Goal: Book appointment/travel/reservation

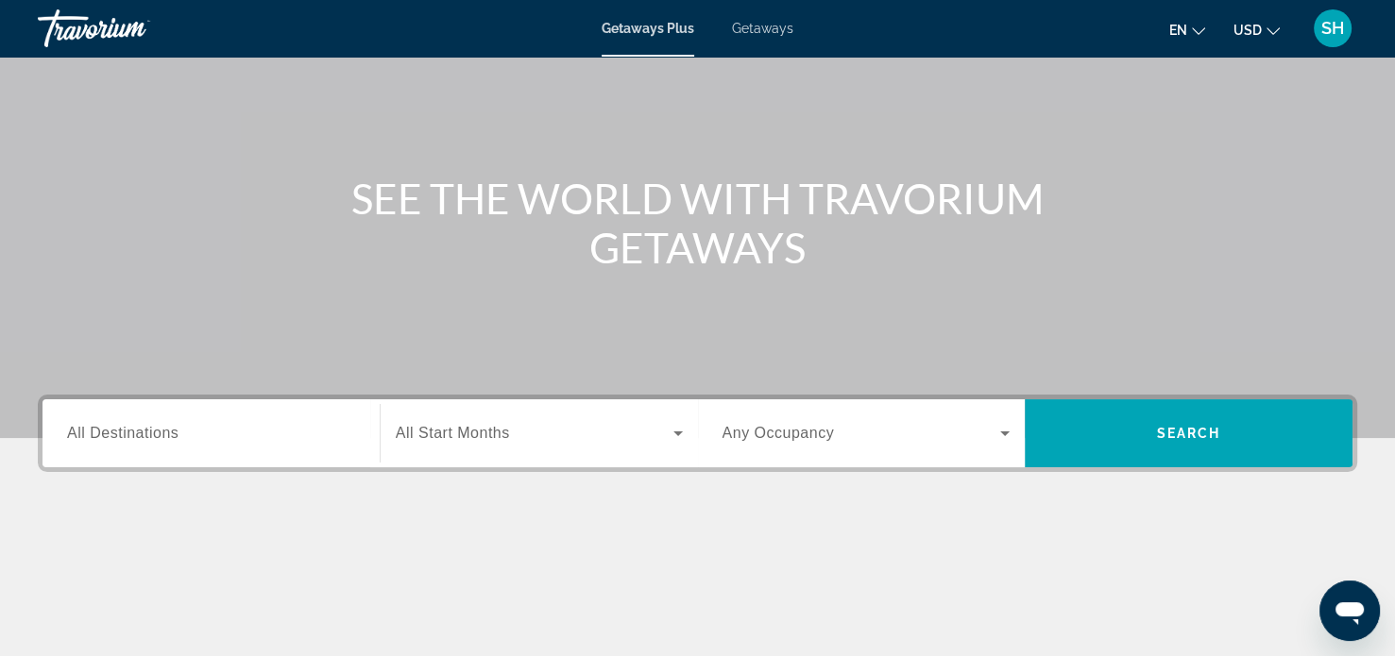
scroll to position [130, 0]
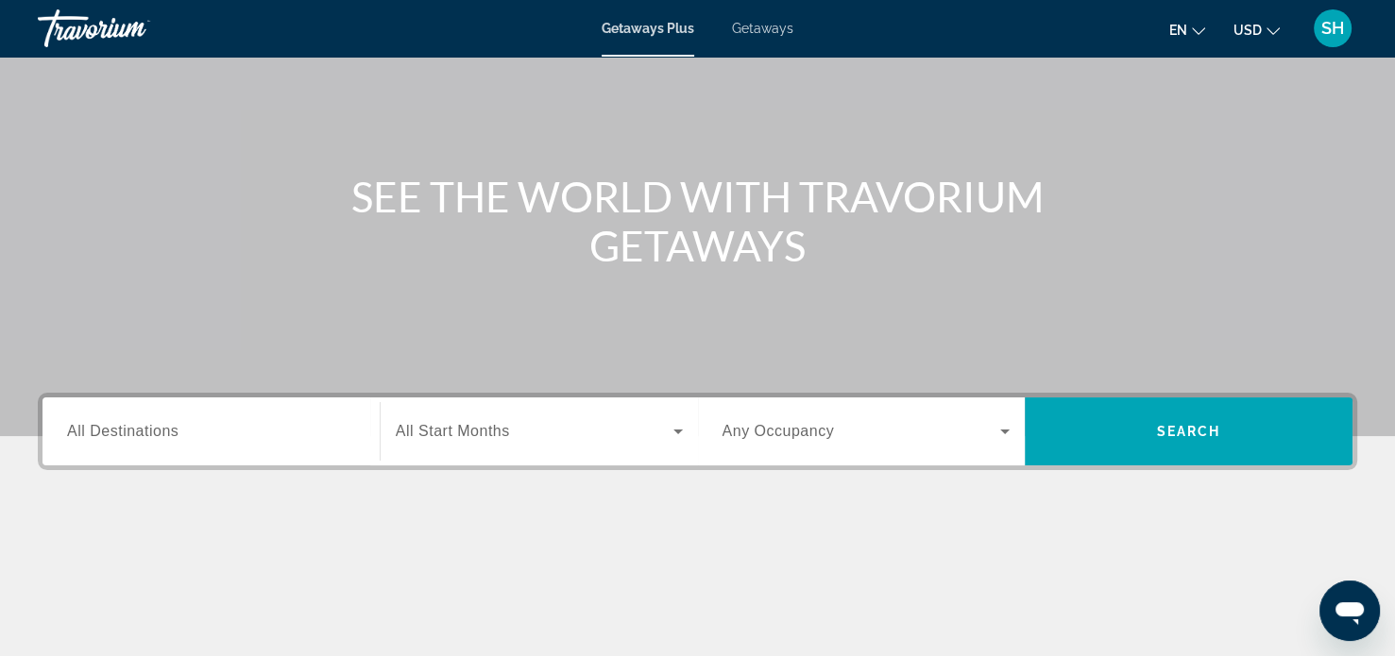
click at [106, 429] on span "All Destinations" at bounding box center [122, 431] width 111 height 16
click at [106, 429] on input "Destination All Destinations" at bounding box center [211, 432] width 288 height 23
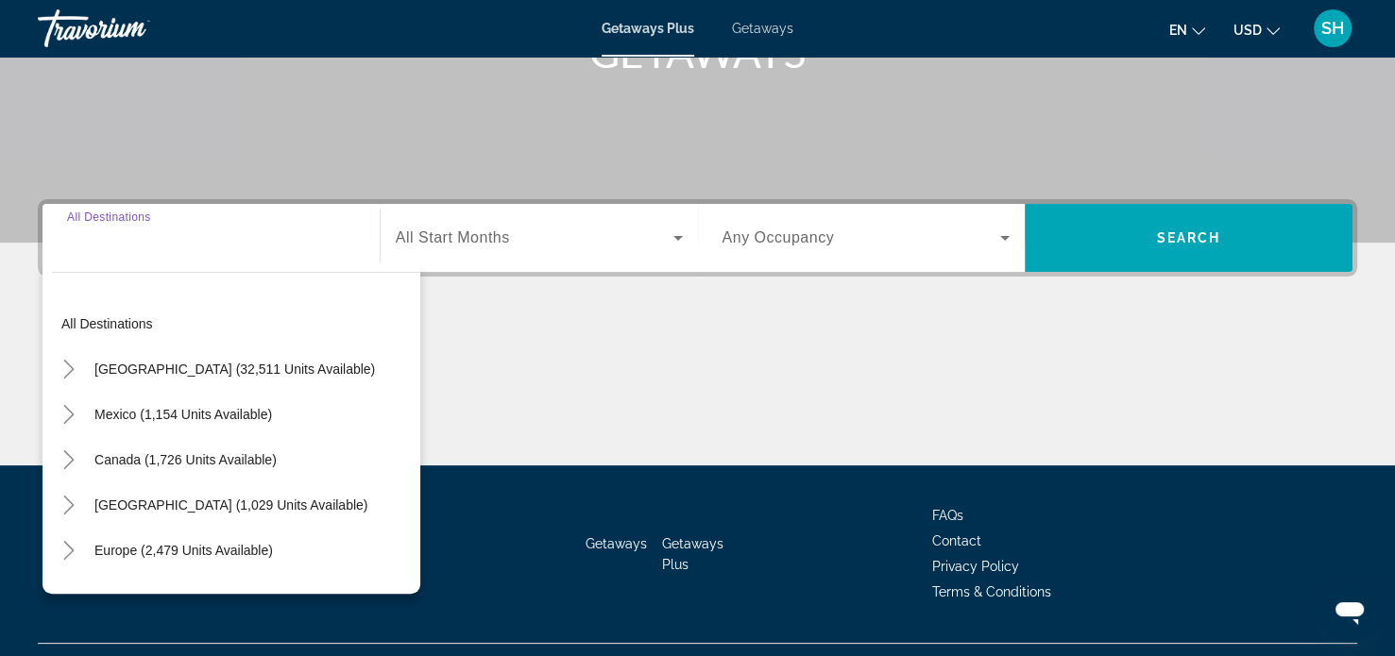
scroll to position [364, 0]
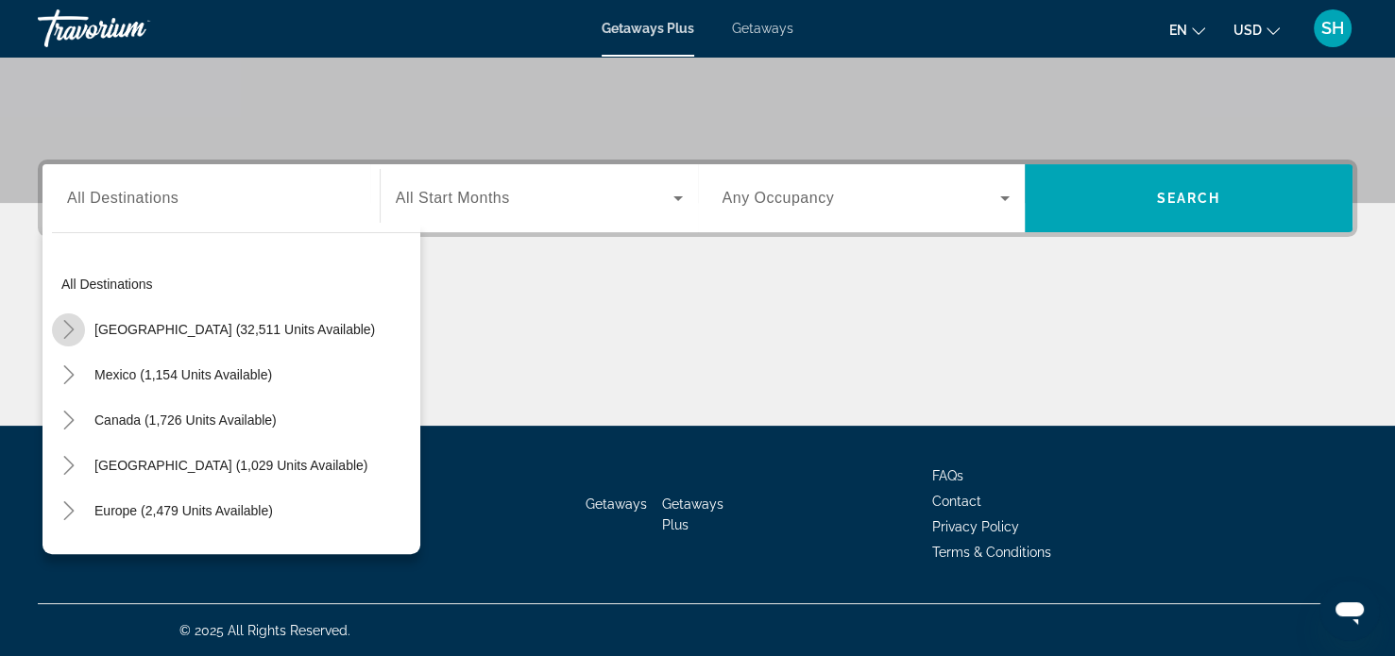
click at [67, 325] on icon "Toggle United States (32,511 units available)" at bounding box center [69, 329] width 19 height 19
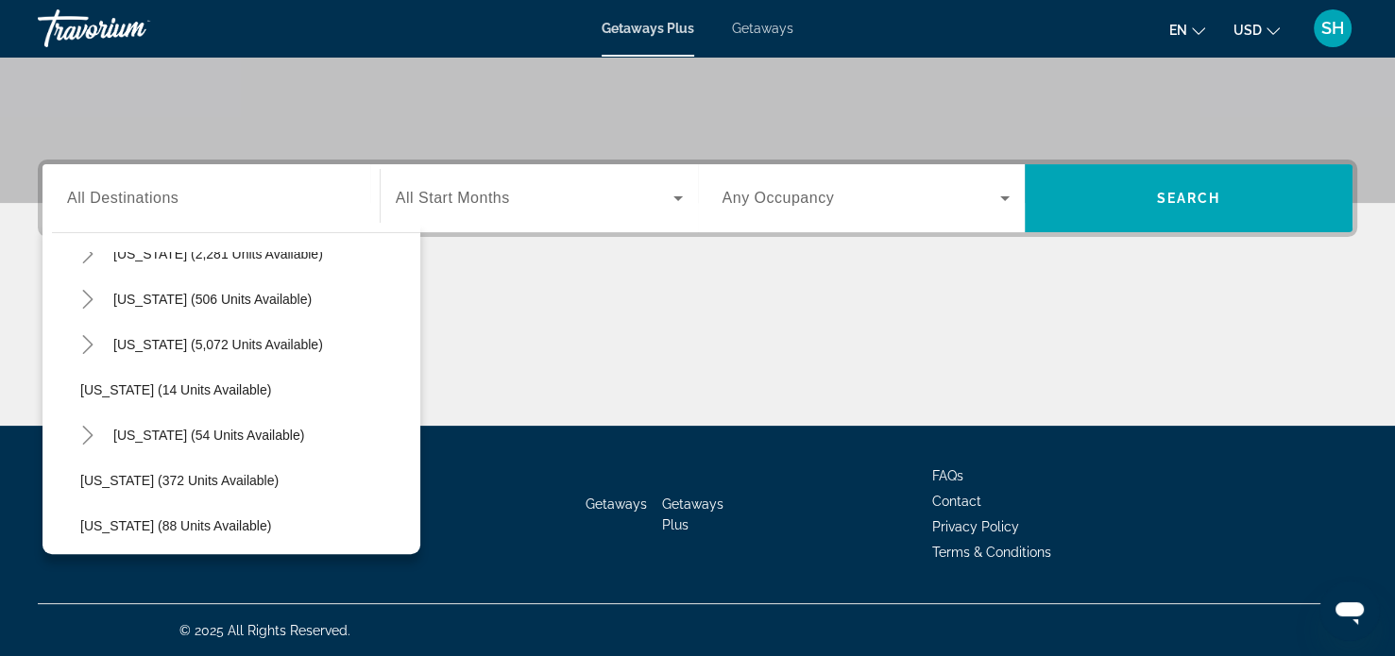
scroll to position [213, 0]
click at [155, 428] on span "[US_STATE] (54 units available)" at bounding box center [208, 434] width 191 height 15
type input "**********"
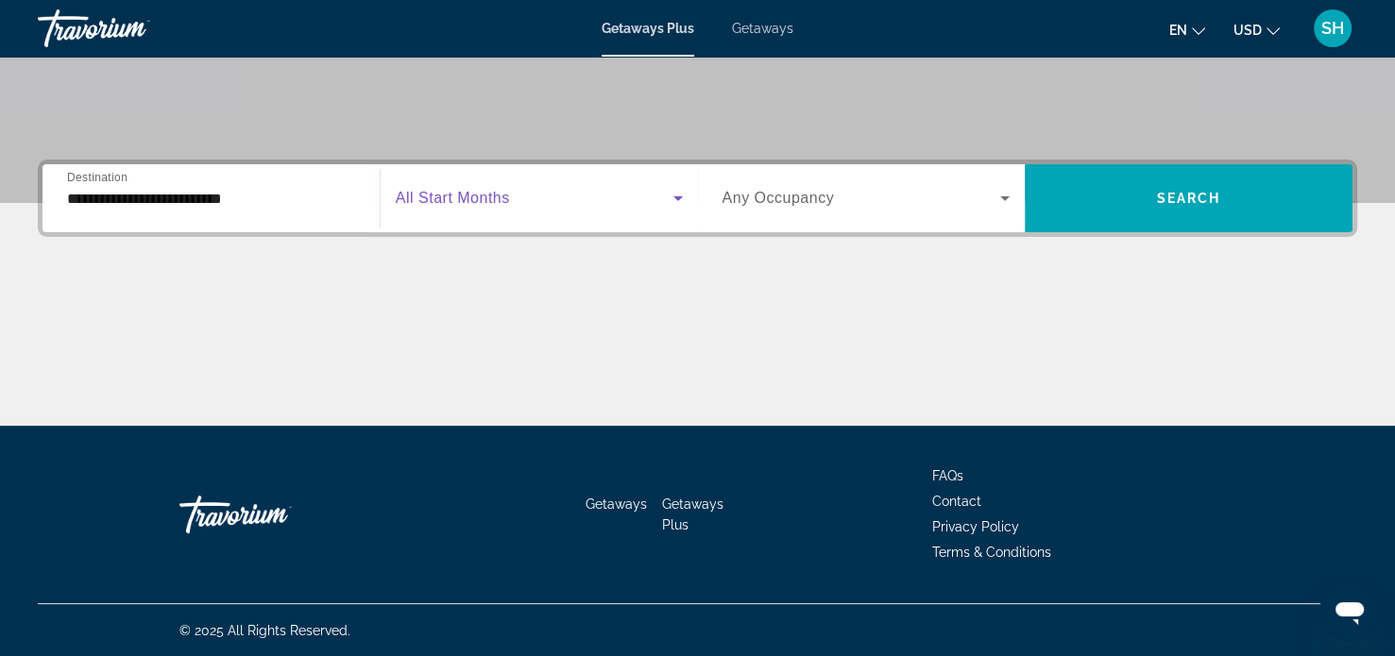
click at [676, 196] on icon "Search widget" at bounding box center [677, 198] width 9 height 5
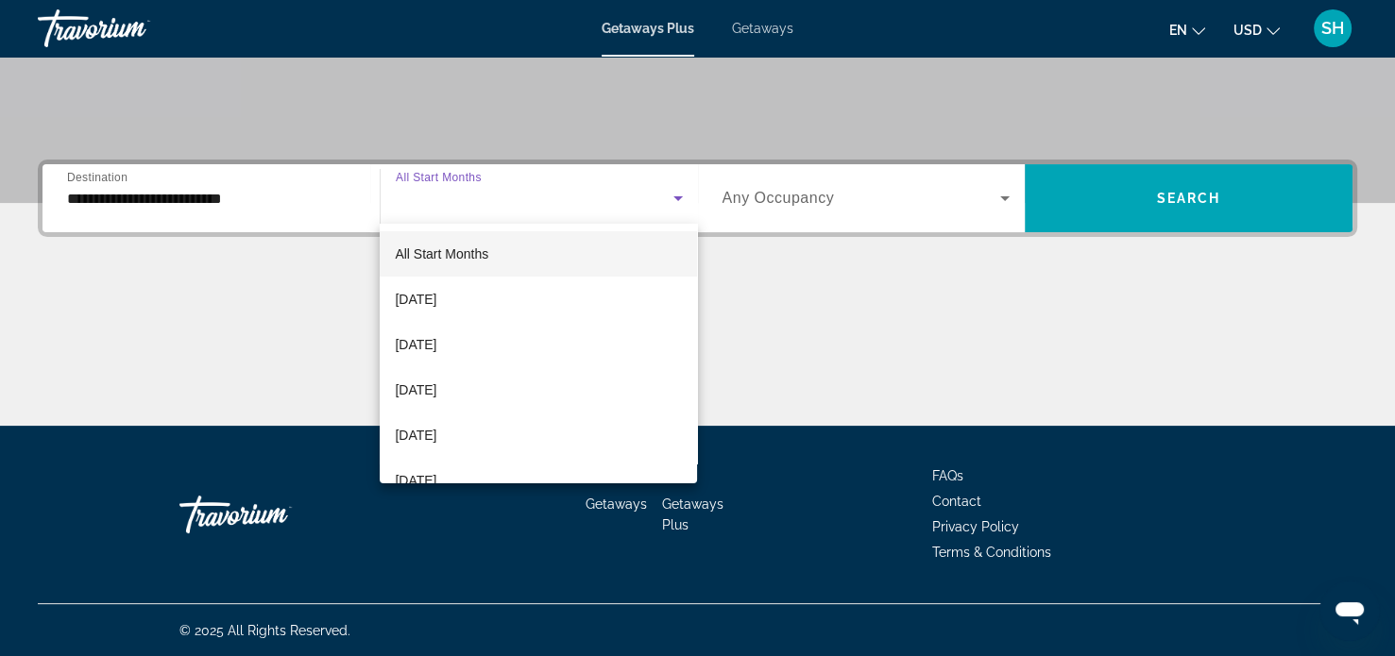
click at [805, 294] on div at bounding box center [697, 328] width 1395 height 656
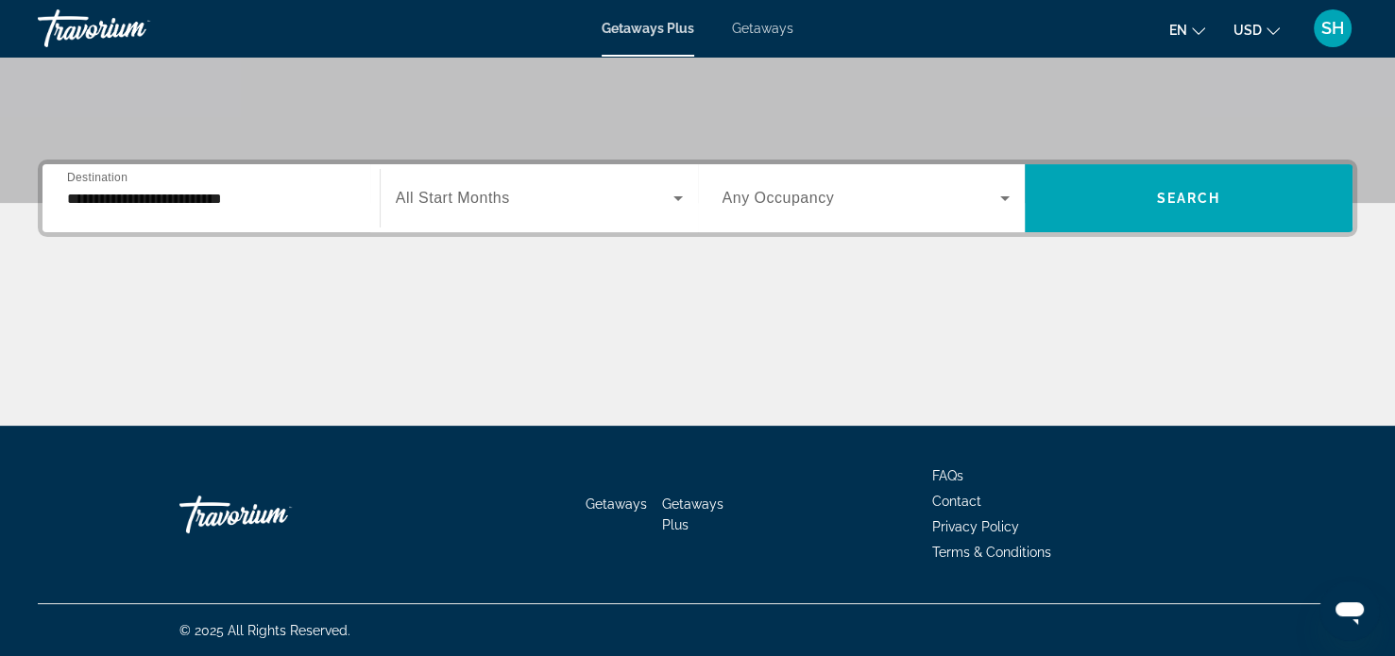
click at [1002, 199] on icon "Search widget" at bounding box center [1005, 198] width 23 height 23
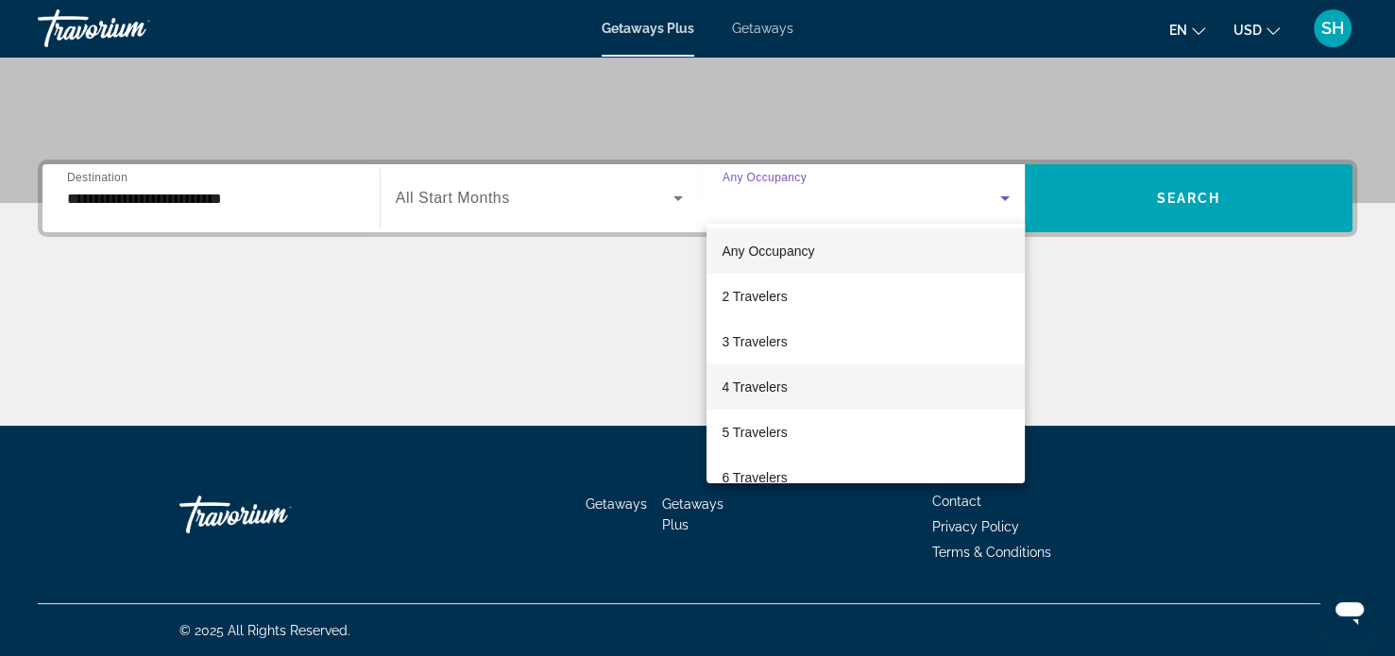
scroll to position [4, 0]
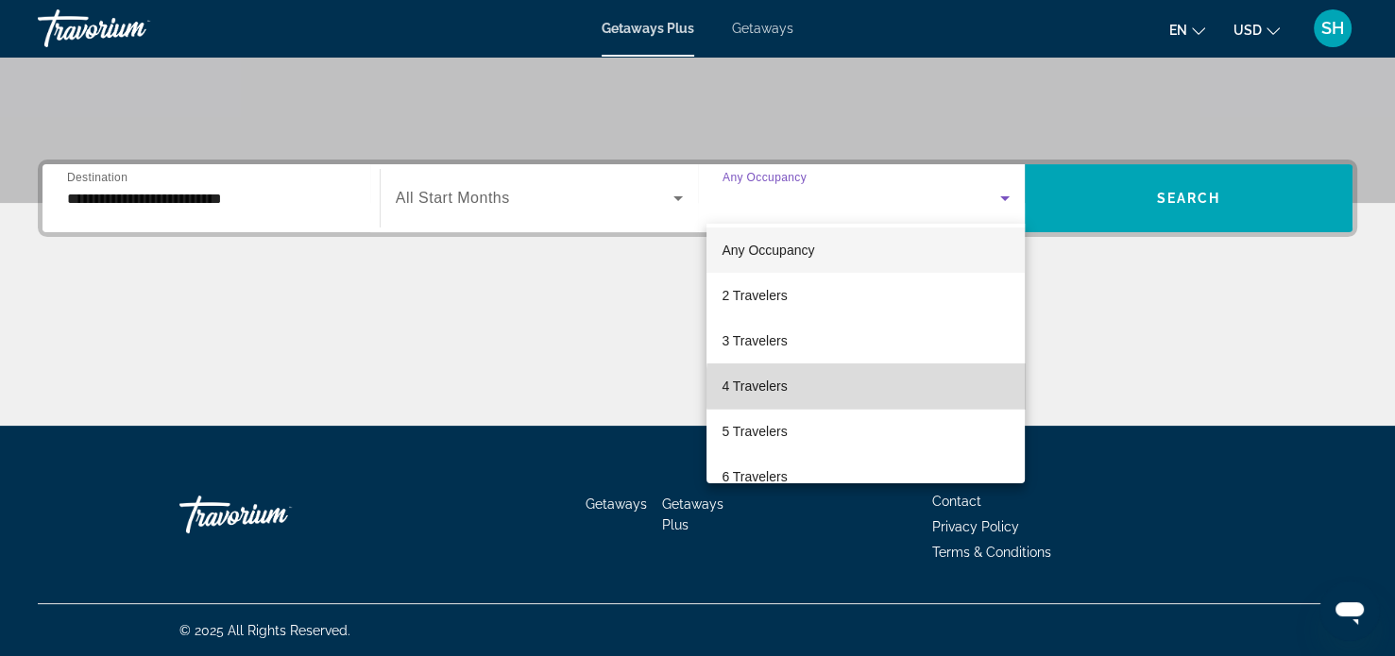
click at [896, 388] on mat-option "4 Travelers" at bounding box center [866, 386] width 318 height 45
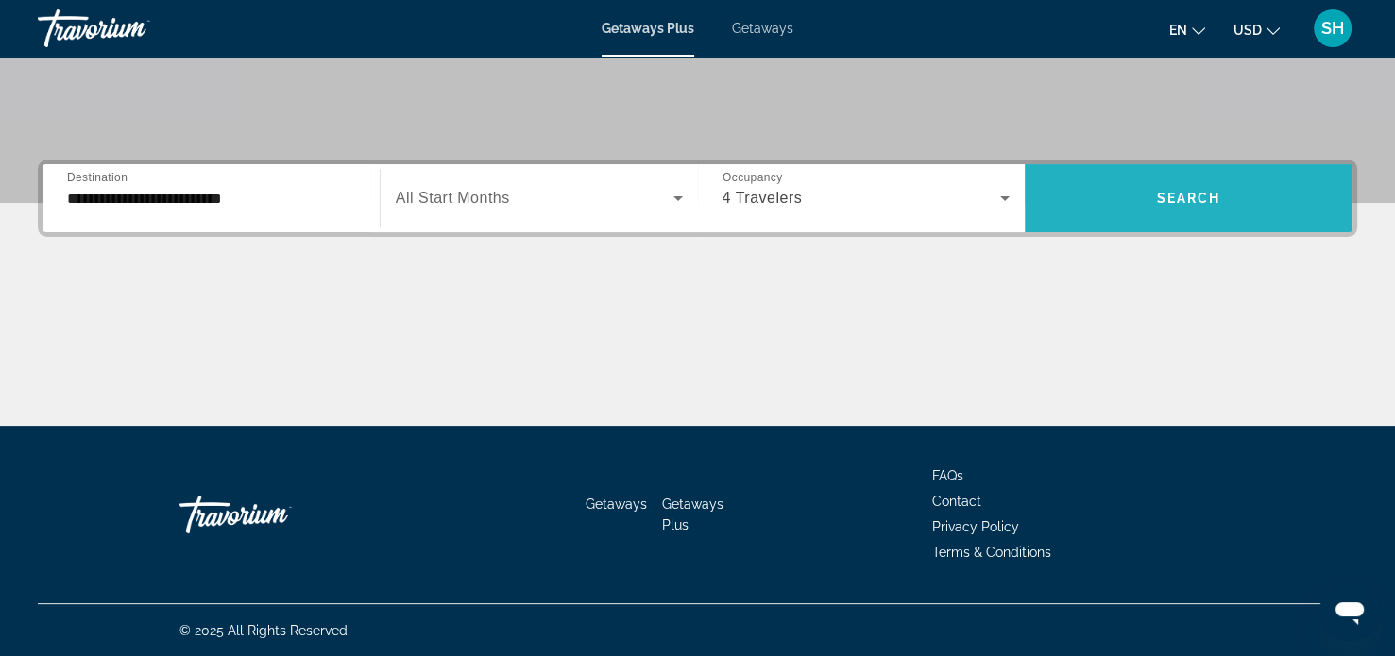
click at [1205, 200] on span "Search" at bounding box center [1189, 198] width 64 height 15
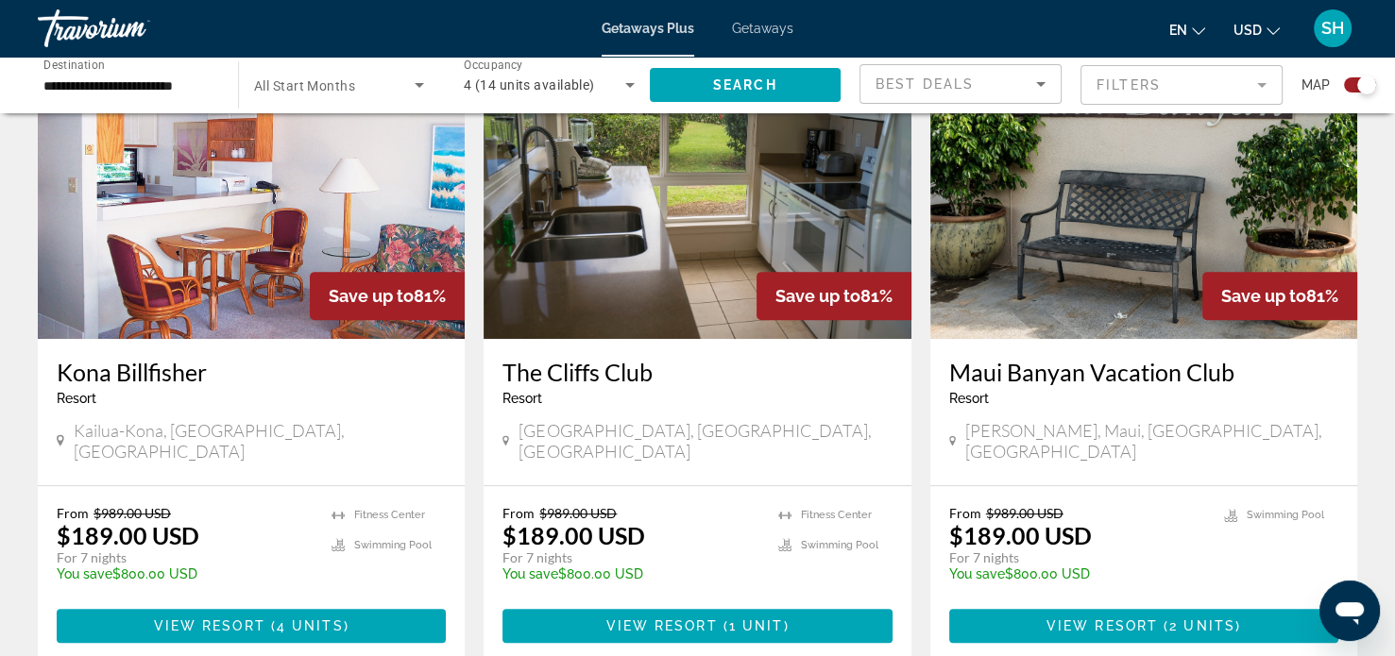
scroll to position [728, 0]
click at [1209, 187] on img "Main content" at bounding box center [1143, 188] width 427 height 302
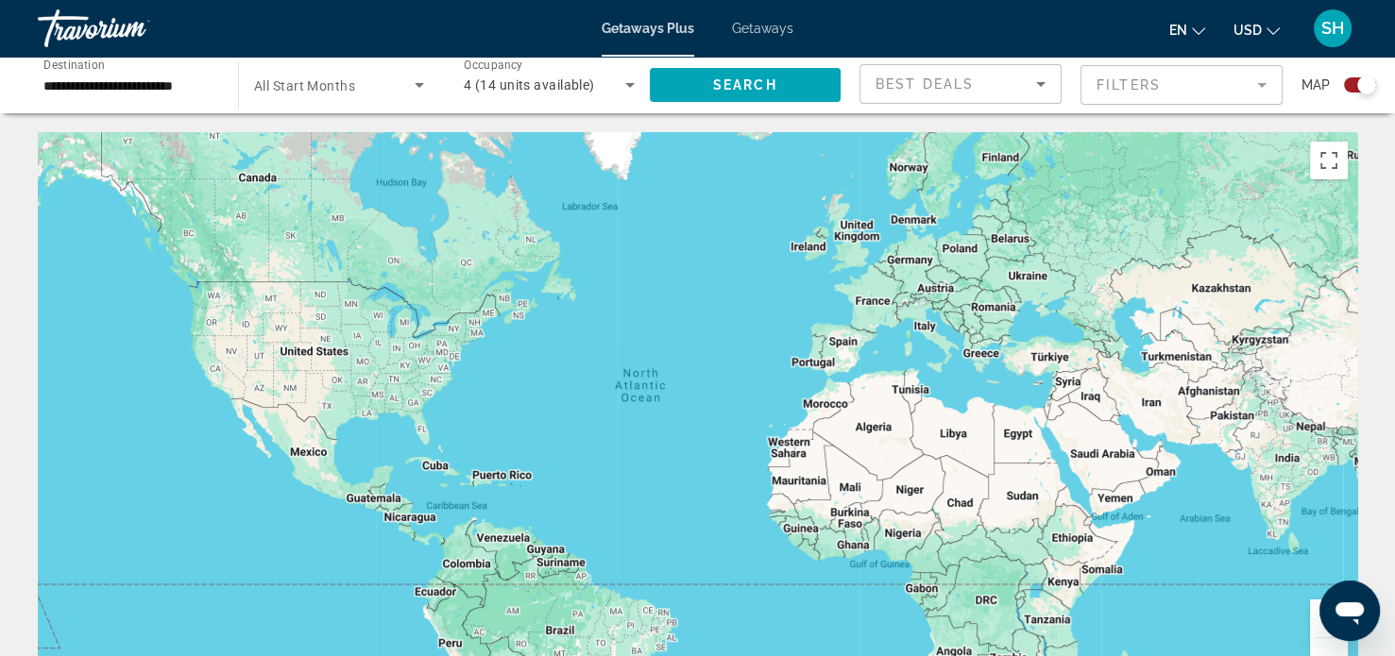
click at [759, 28] on span "Getaways" at bounding box center [762, 28] width 61 height 15
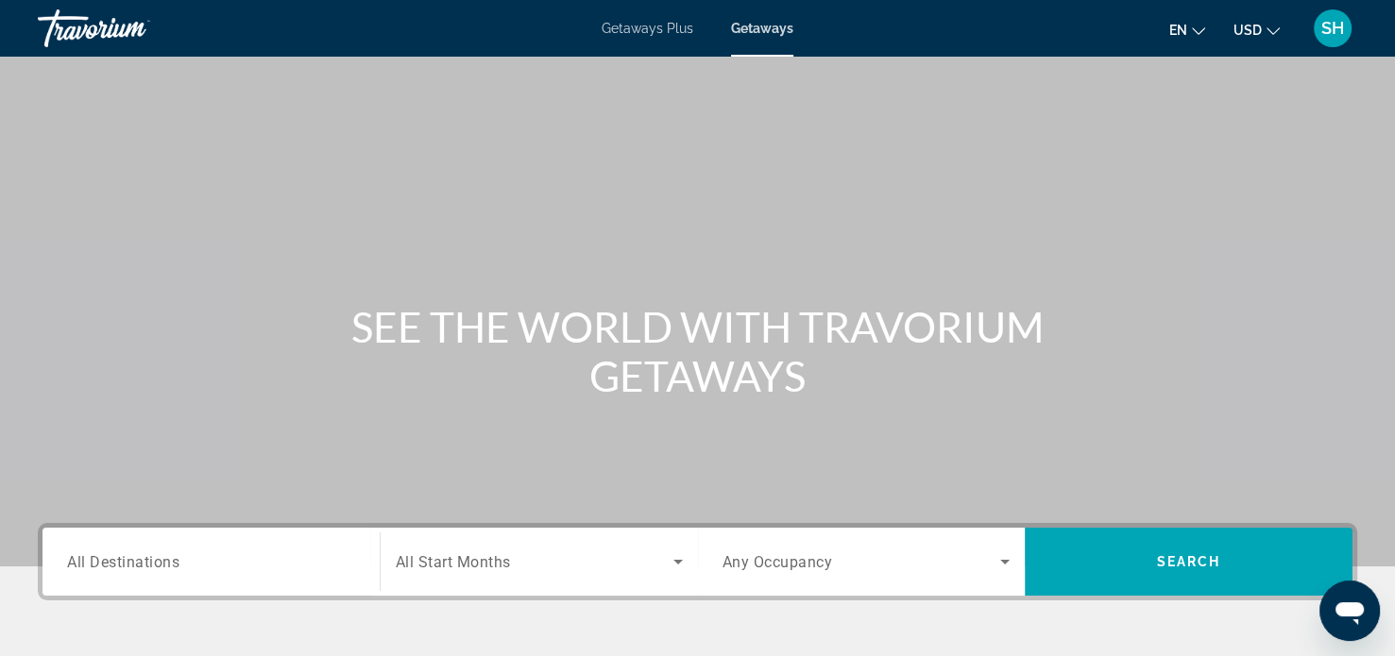
click at [78, 566] on span "All Destinations" at bounding box center [123, 562] width 112 height 18
click at [78, 566] on input "Destination All Destinations" at bounding box center [211, 563] width 288 height 23
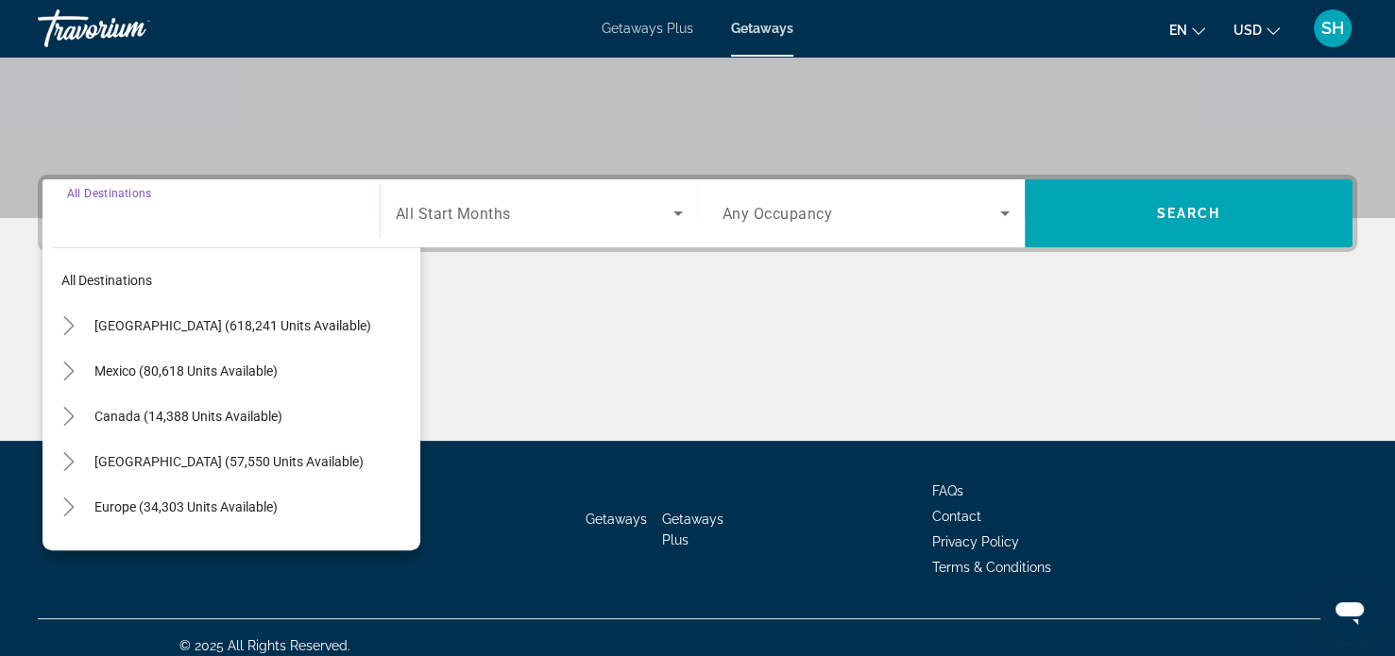
scroll to position [364, 0]
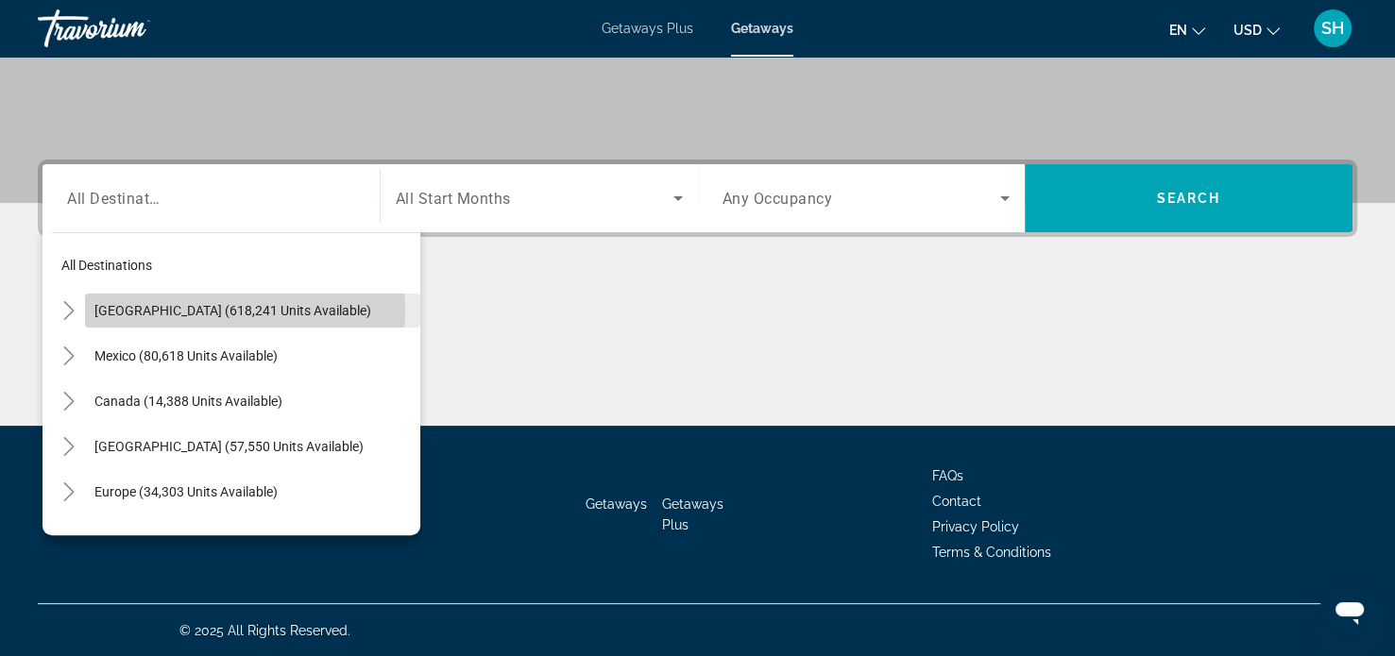
click at [185, 309] on span "[GEOGRAPHIC_DATA] (618,241 units available)" at bounding box center [232, 310] width 277 height 15
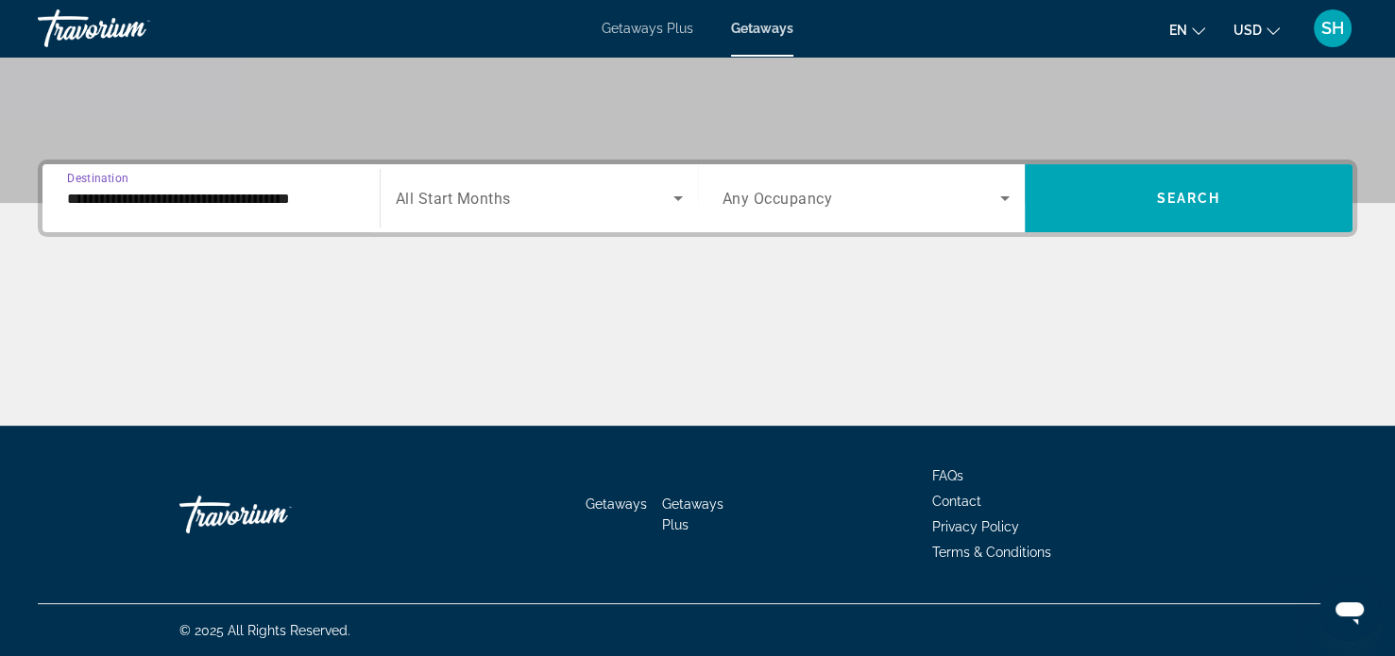
click at [98, 196] on input "**********" at bounding box center [211, 199] width 288 height 23
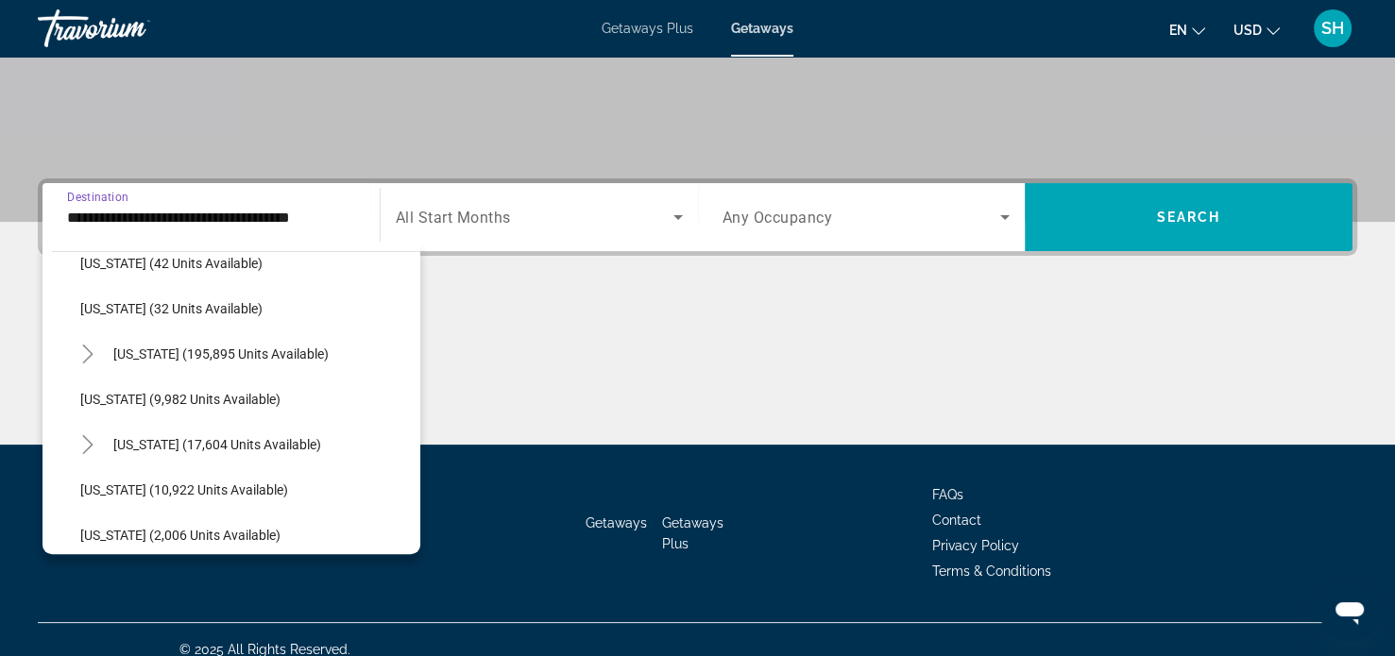
scroll to position [294, 0]
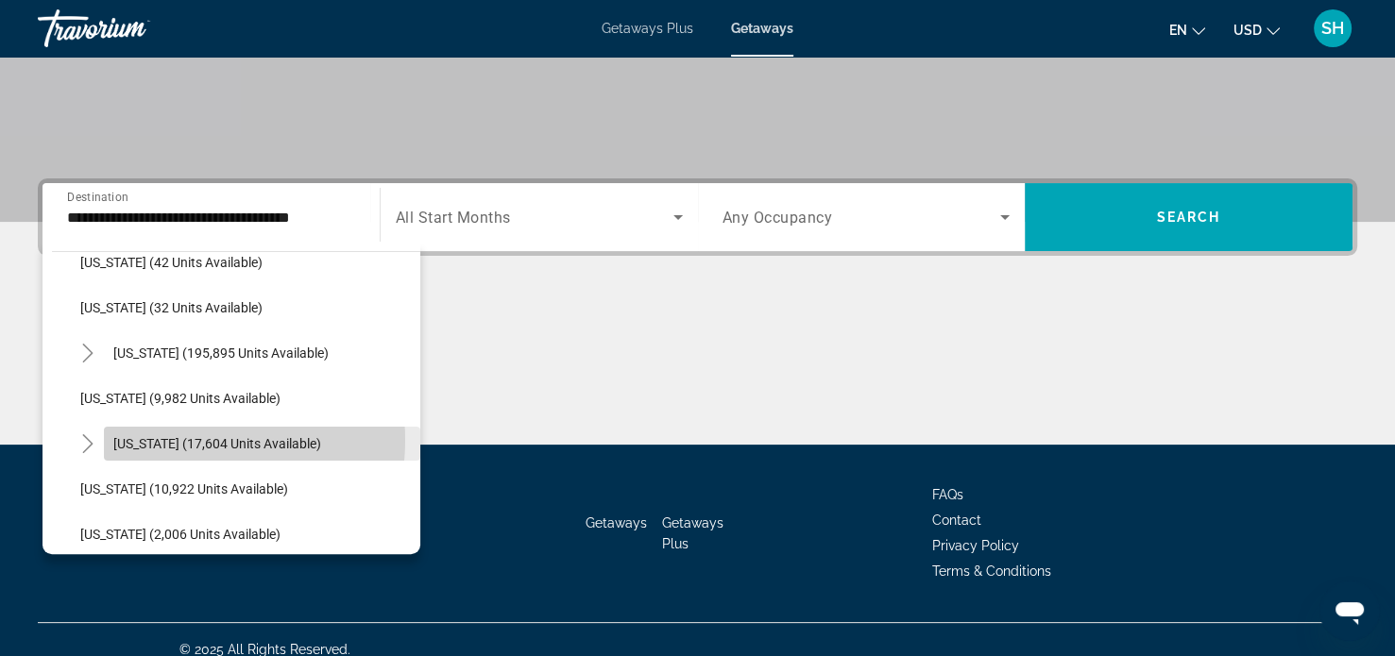
click at [183, 439] on span "[US_STATE] (17,604 units available)" at bounding box center [217, 443] width 208 height 15
type input "**********"
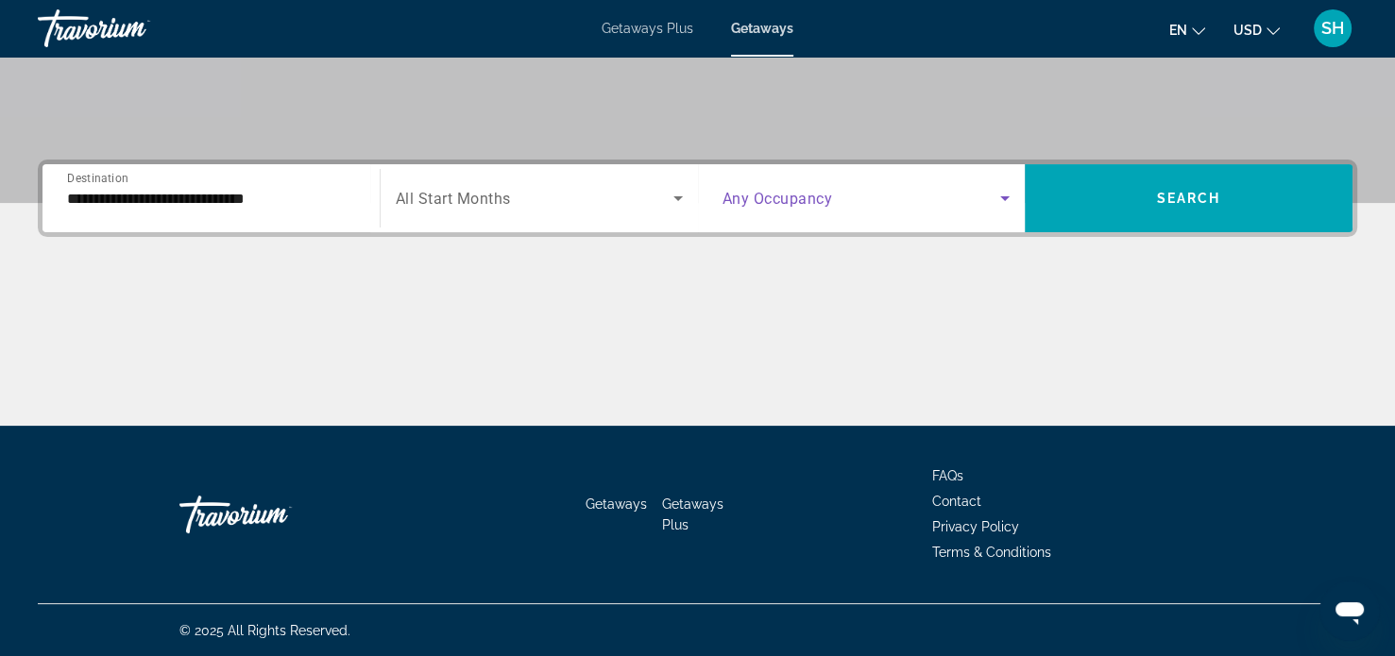
click at [1005, 198] on icon "Search widget" at bounding box center [1004, 198] width 9 height 5
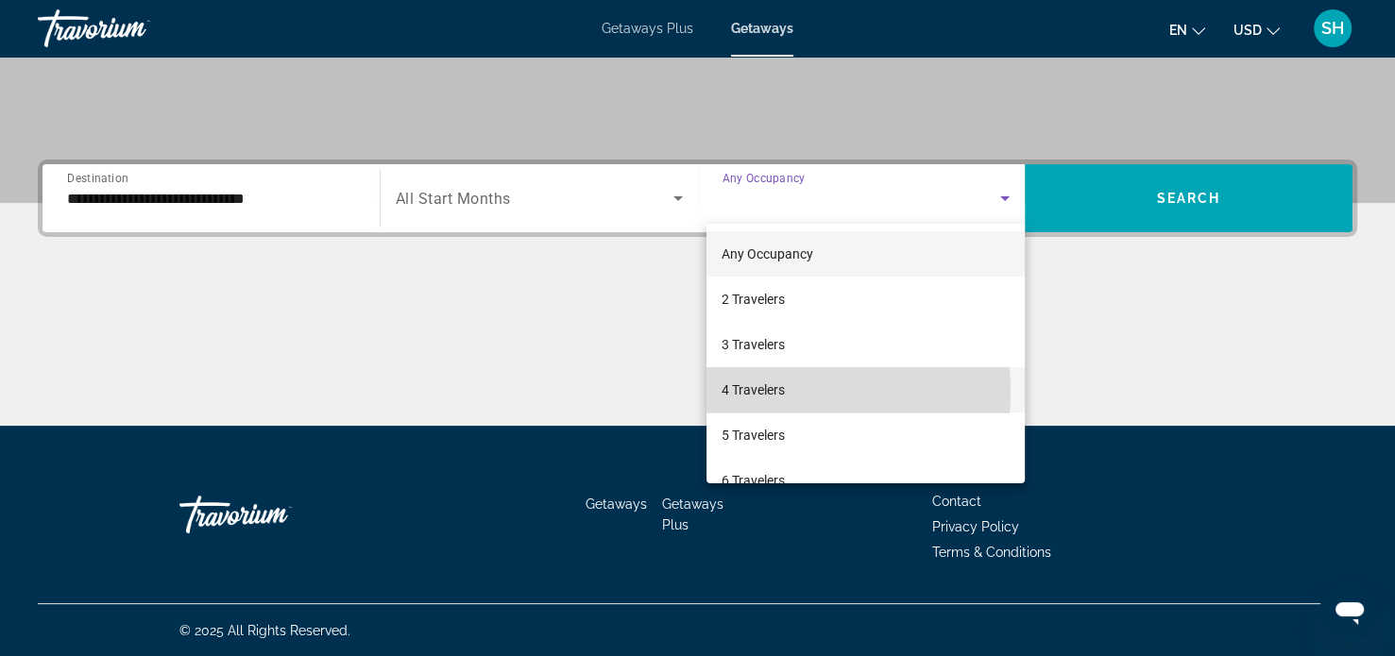
click at [775, 392] on span "4 Travelers" at bounding box center [753, 390] width 63 height 23
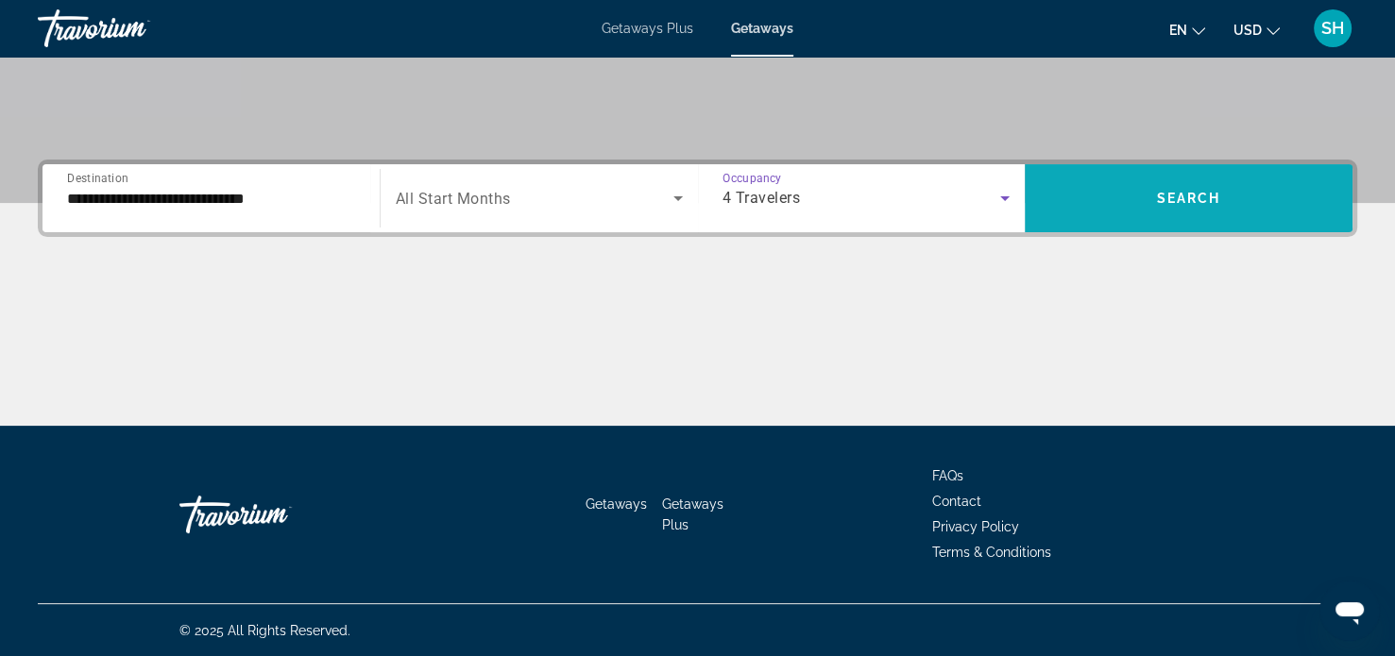
click at [1186, 193] on span "Search" at bounding box center [1189, 198] width 64 height 15
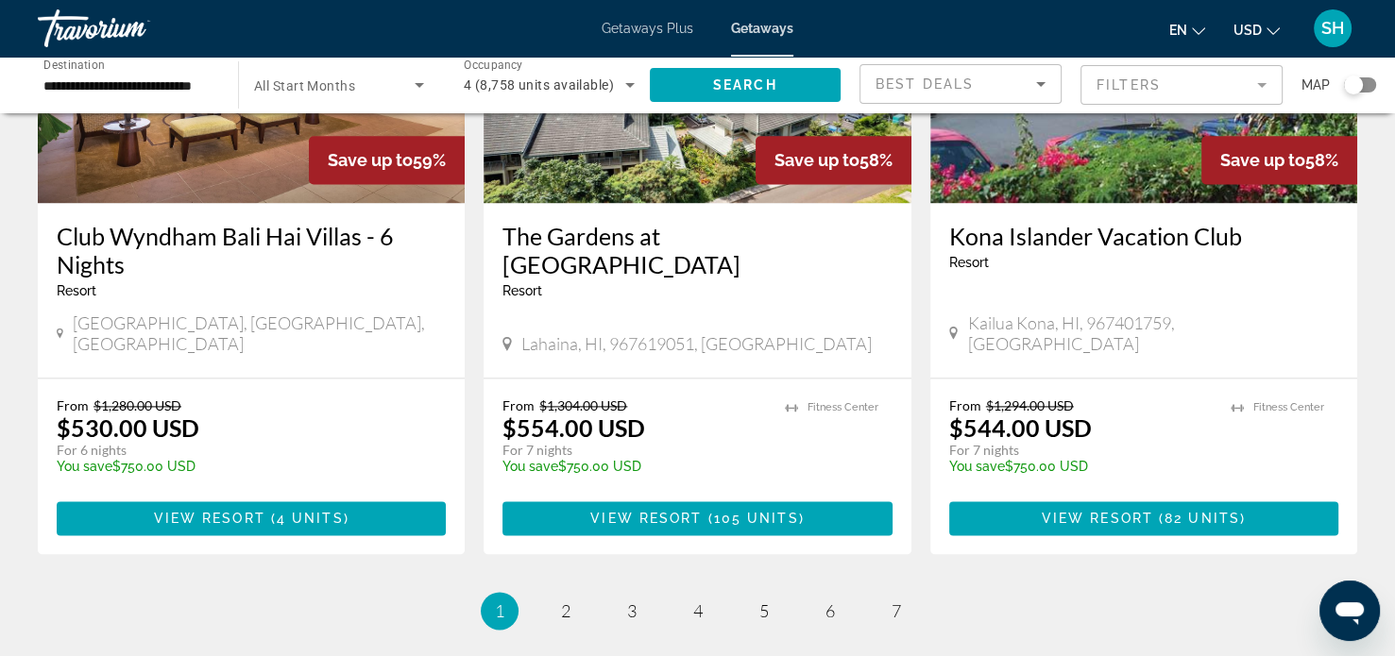
scroll to position [2539, 0]
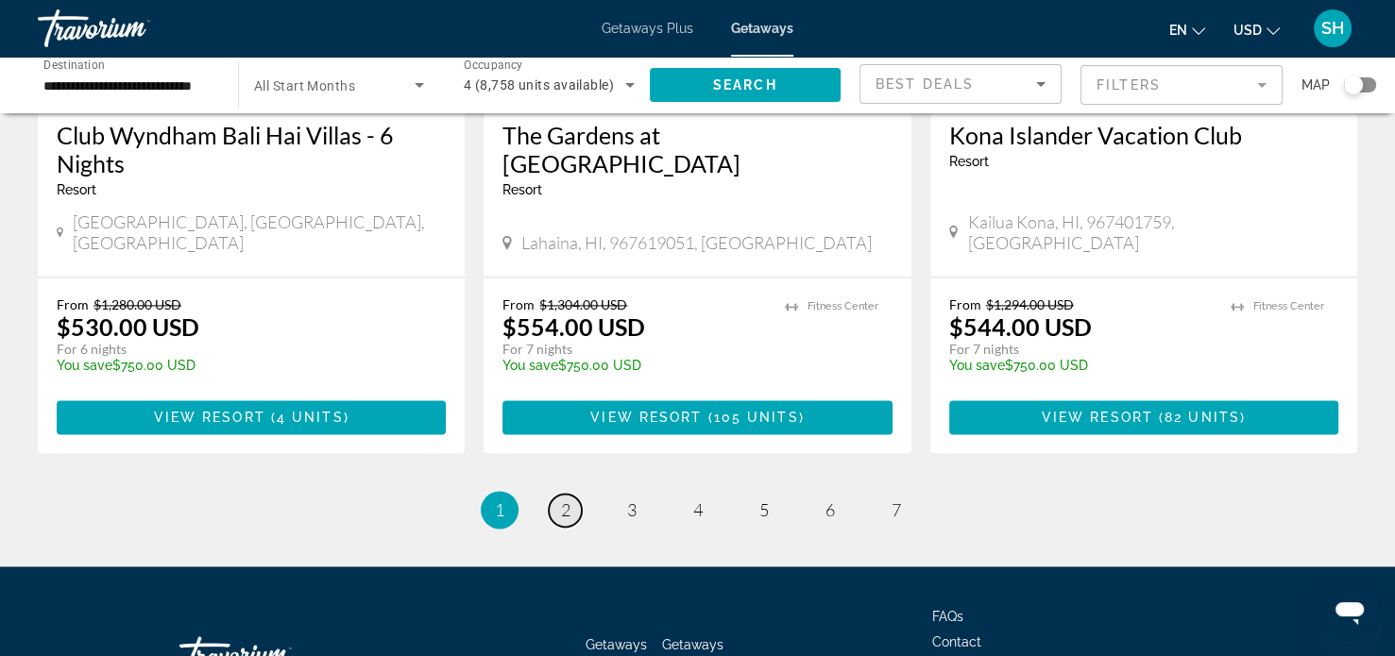
click at [559, 494] on link "page 2" at bounding box center [565, 510] width 33 height 33
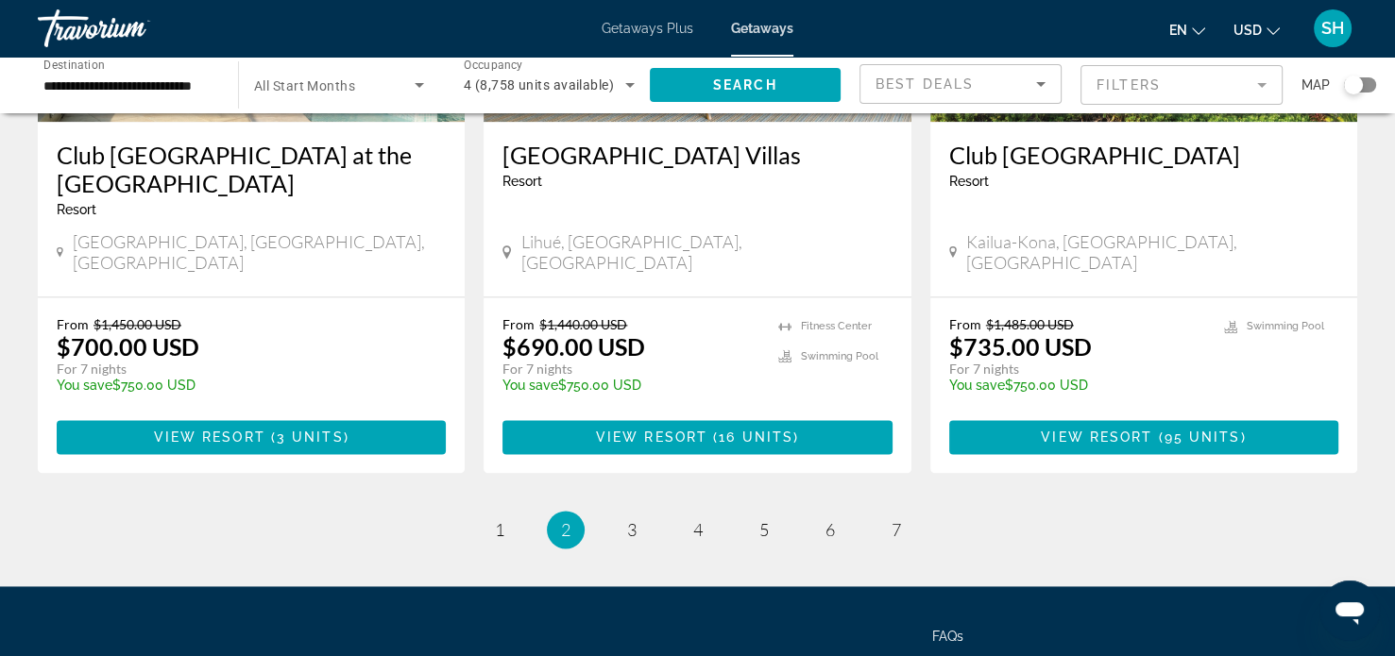
scroll to position [2433, 0]
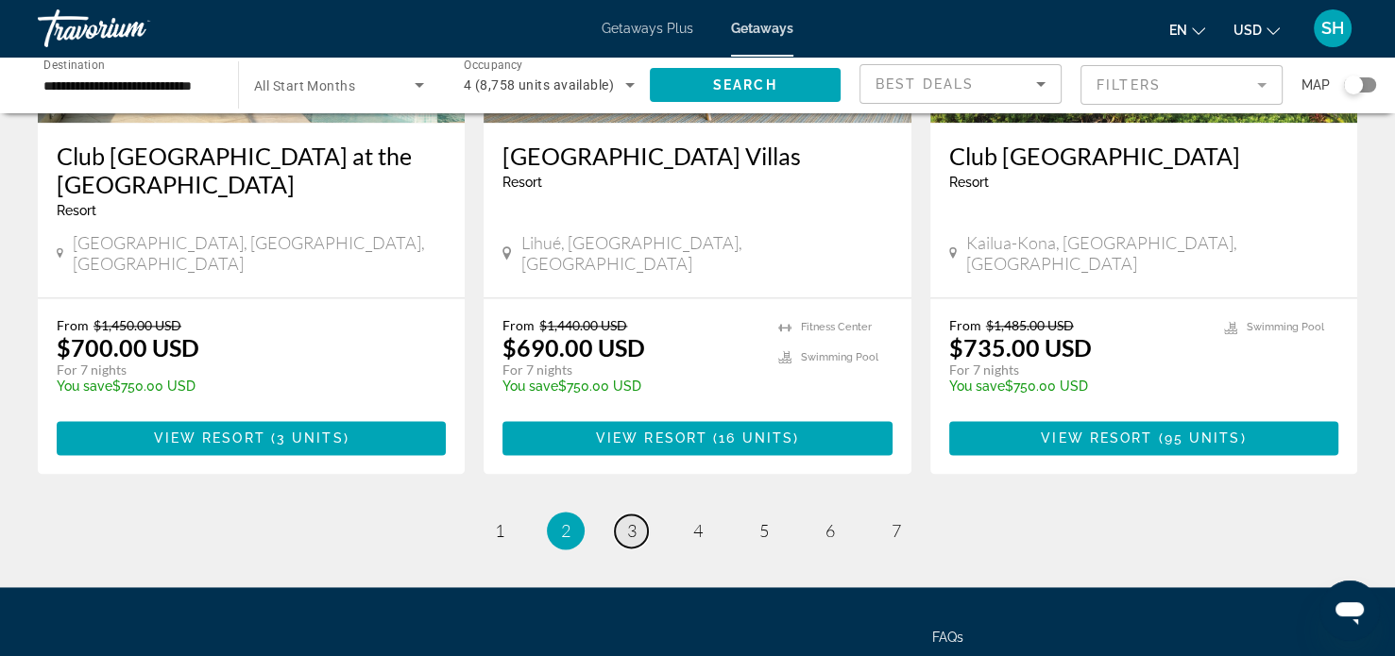
click at [633, 520] on span "3" at bounding box center [631, 530] width 9 height 21
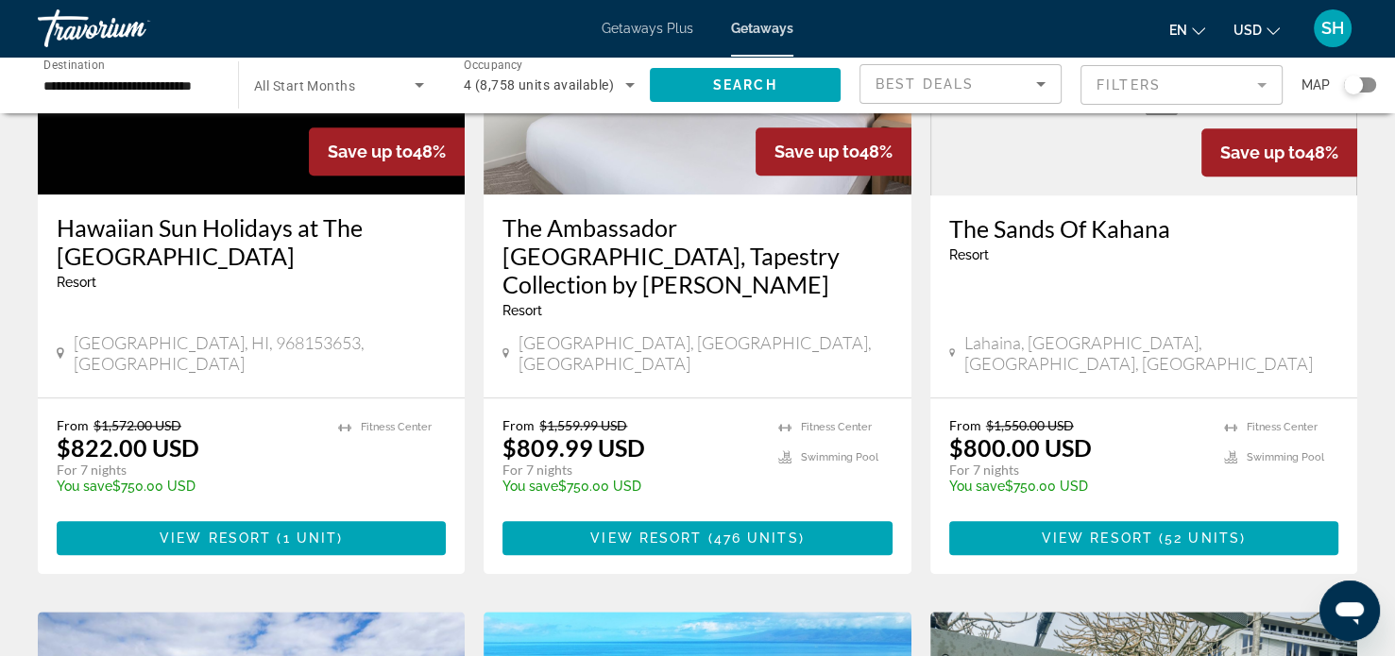
scroll to position [1611, 0]
